Goal: Transaction & Acquisition: Download file/media

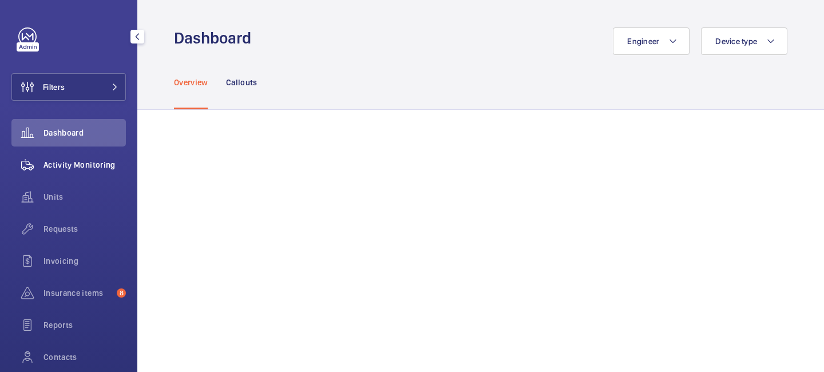
click at [96, 160] on span "Activity Monitoring" at bounding box center [84, 164] width 82 height 11
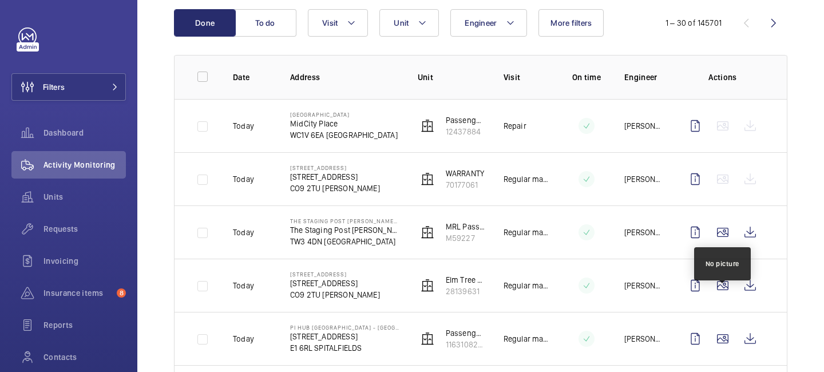
scroll to position [128, 0]
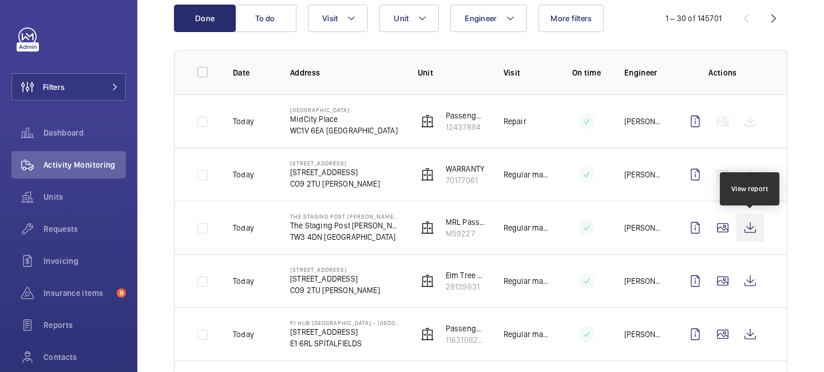
click at [749, 235] on wm-front-icon-button at bounding box center [749, 227] width 27 height 27
